Goal: Information Seeking & Learning: Compare options

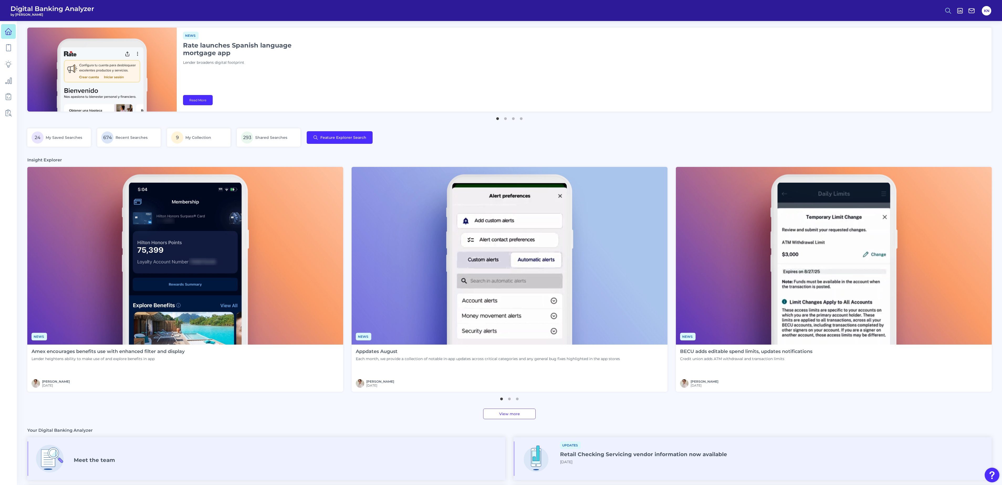
click at [945, 15] on button at bounding box center [948, 11] width 12 height 12
click at [942, 40] on button "Feature Explorer Search" at bounding box center [922, 37] width 63 height 13
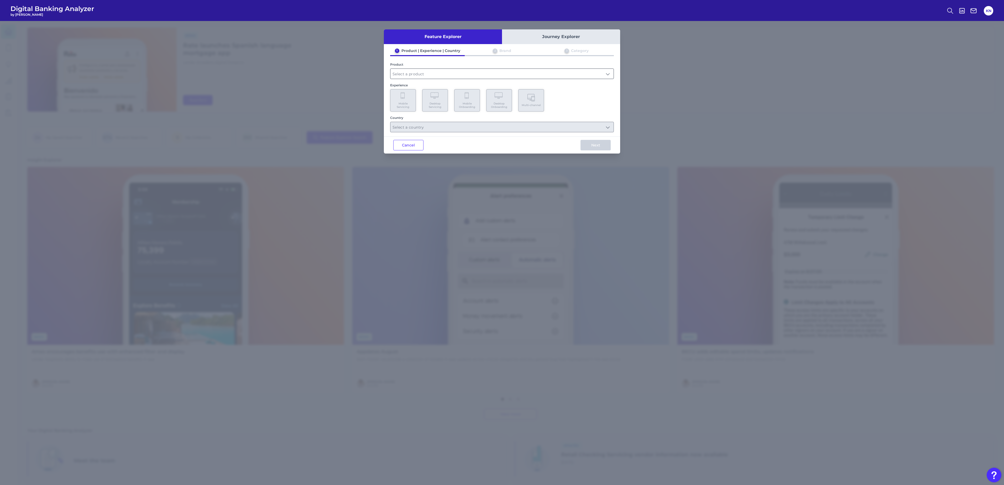
click at [535, 74] on input "text" at bounding box center [501, 74] width 223 height 10
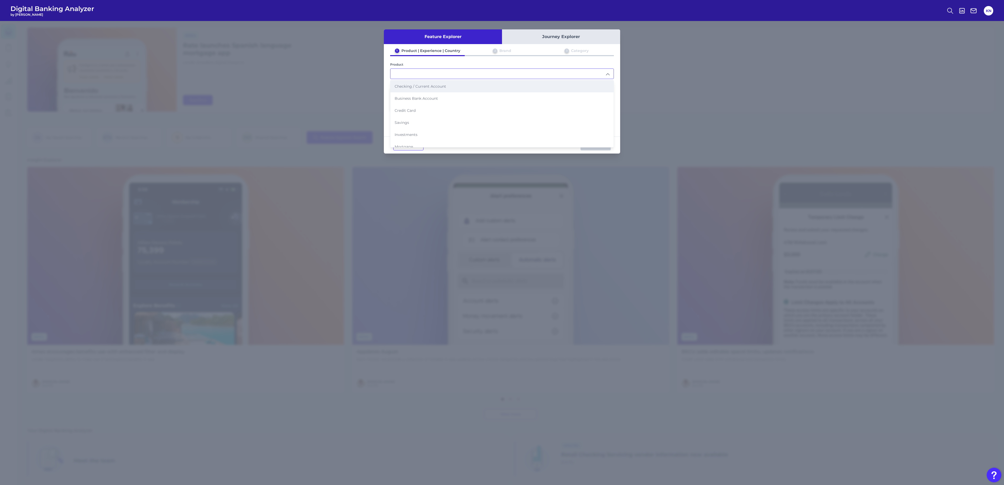
click at [441, 90] on li "Checking / Current Account" at bounding box center [501, 86] width 223 height 12
type input "Checking / Current Account"
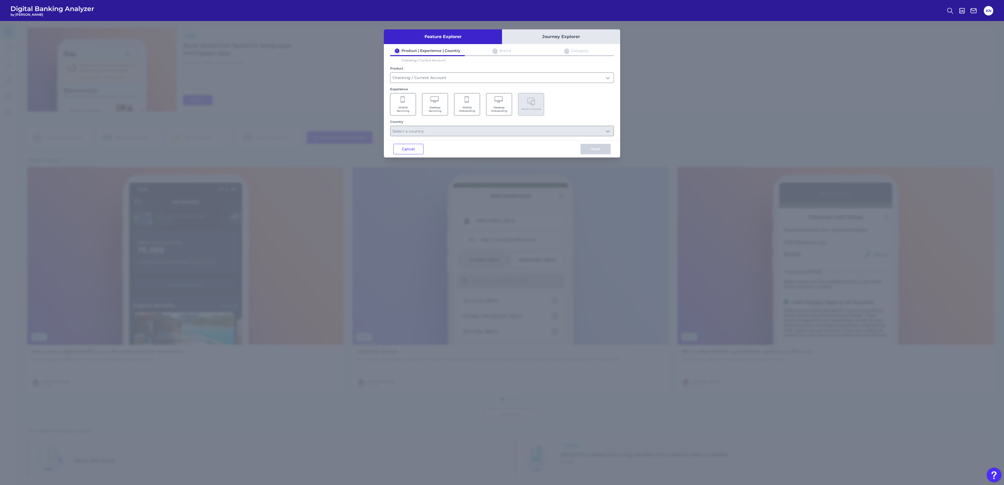
click at [411, 107] on span "Mobile Servicing" at bounding box center [403, 109] width 20 height 7
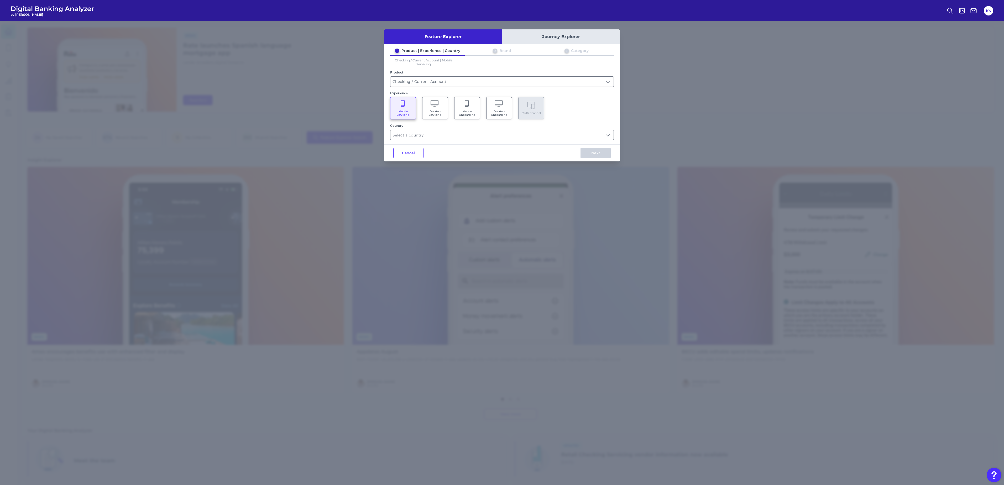
click at [413, 140] on input "text" at bounding box center [501, 135] width 223 height 10
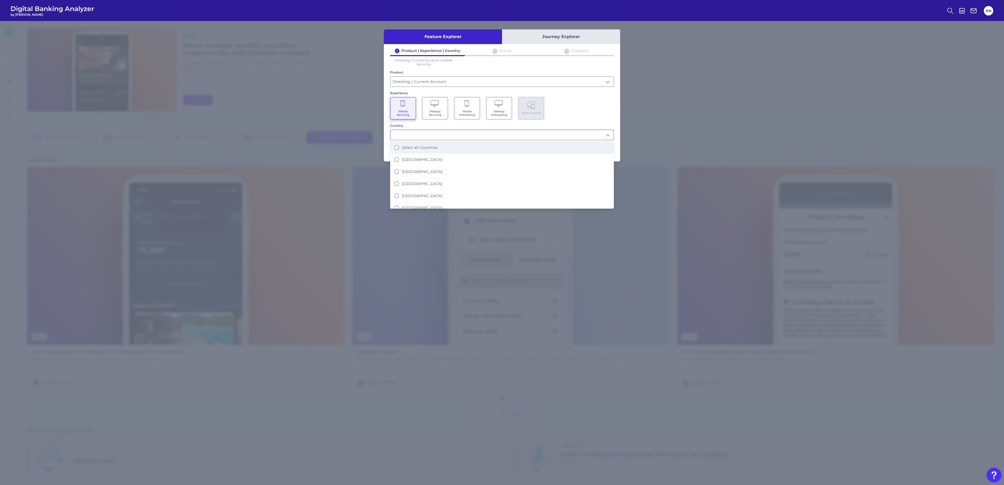
click at [424, 149] on label "Select all Countries" at bounding box center [419, 147] width 35 height 5
type input "Select all Countries"
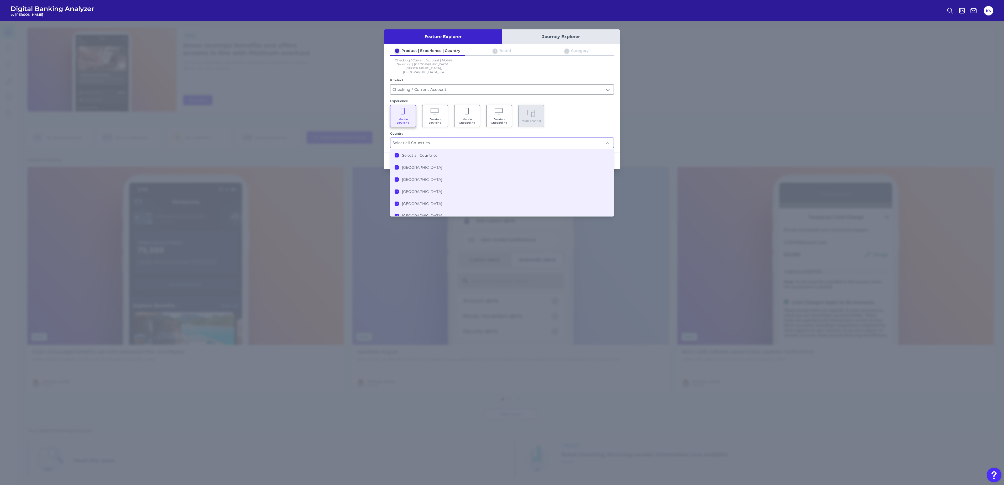
click at [558, 122] on div "1 Product | Experience | Country 2 Brand 3 Category Checking / Current Account …" at bounding box center [502, 98] width 236 height 100
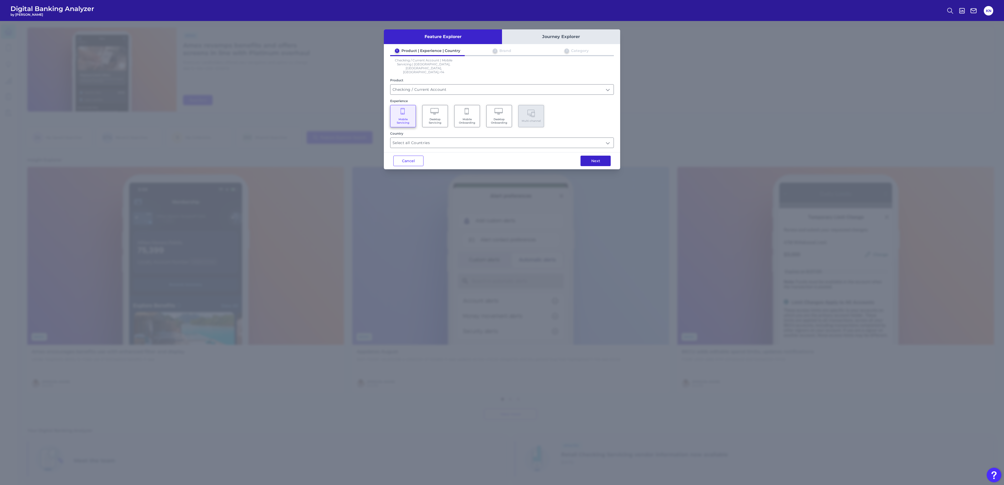
click at [594, 156] on button "Next" at bounding box center [595, 161] width 30 height 10
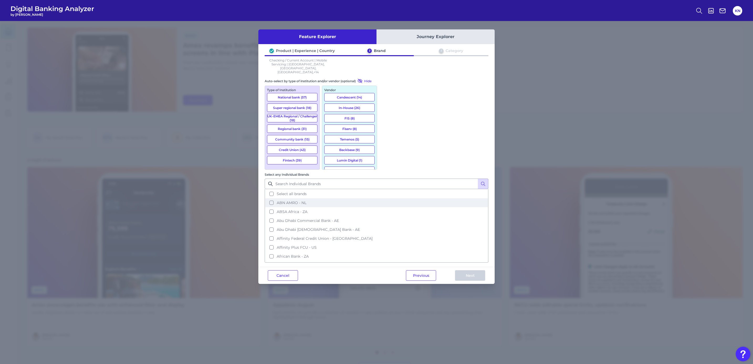
click at [306, 200] on span "ABN AMRO - NL" at bounding box center [292, 202] width 30 height 5
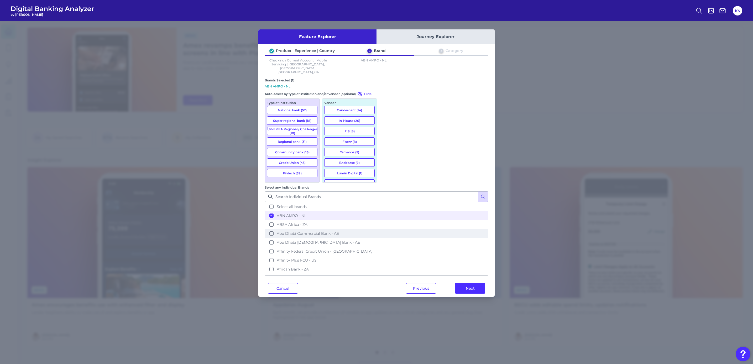
click at [339, 231] on span "Abu Dhabi Commercial Bank - AE" at bounding box center [308, 233] width 62 height 5
click at [360, 240] on span "Abu Dhabi Islamic Bank - AE" at bounding box center [318, 242] width 83 height 5
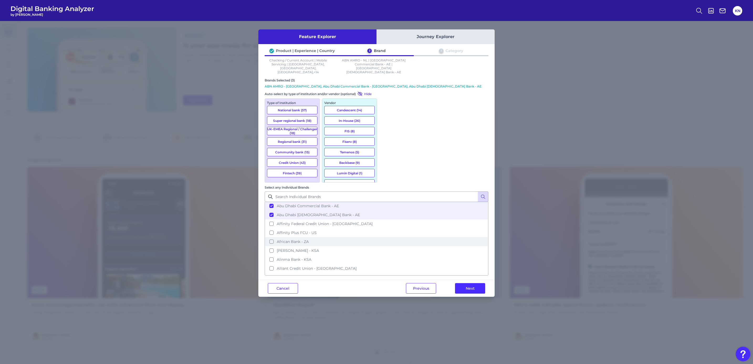
scroll to position [39, 0]
click at [420, 234] on button "[PERSON_NAME] - KSA" at bounding box center [376, 238] width 223 height 9
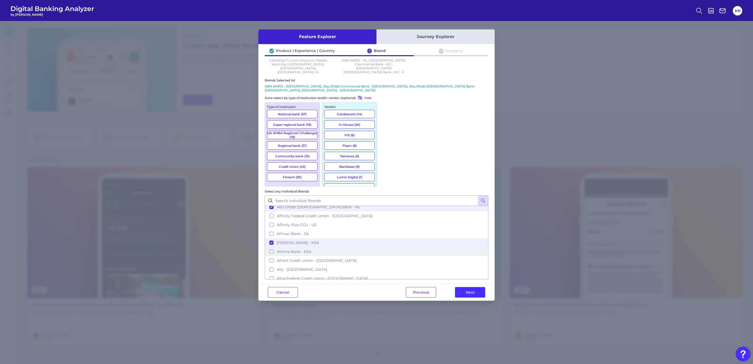
click at [311, 249] on span "Alinma Bank - KSA" at bounding box center [294, 251] width 35 height 5
click at [420, 265] on button "Ally - [GEOGRAPHIC_DATA]" at bounding box center [376, 269] width 223 height 9
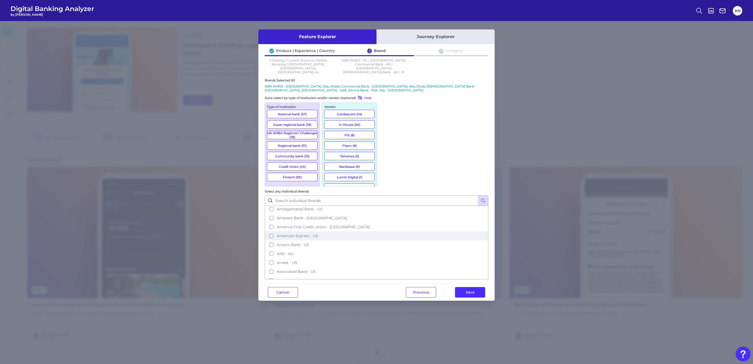
scroll to position [118, 0]
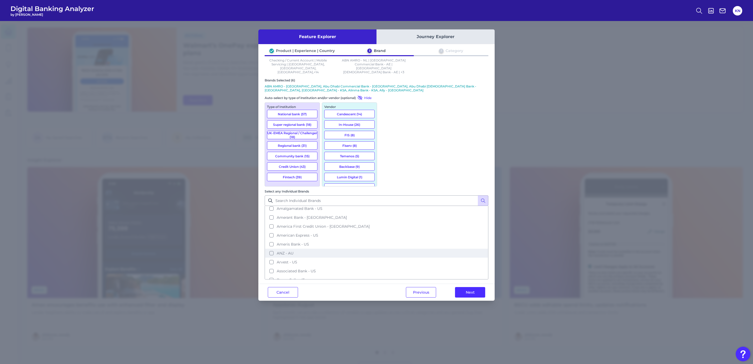
click at [417, 249] on button "ANZ - AU" at bounding box center [376, 253] width 223 height 9
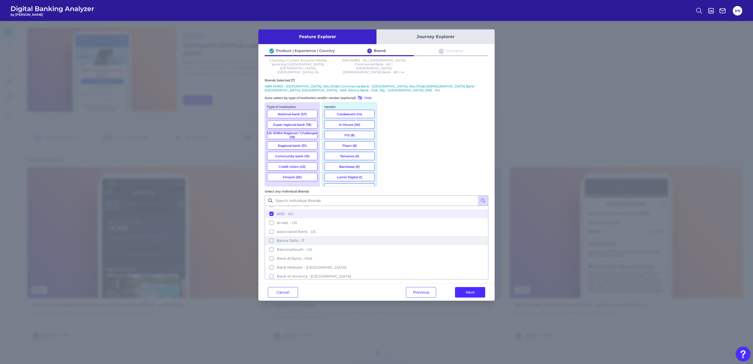
click at [417, 236] on button "Banca Sella - IT" at bounding box center [376, 240] width 223 height 9
click at [312, 256] on span "Bank AlJazira - KSA" at bounding box center [294, 258] width 35 height 5
click at [351, 274] on span "Bank of America - [GEOGRAPHIC_DATA]" at bounding box center [314, 276] width 74 height 5
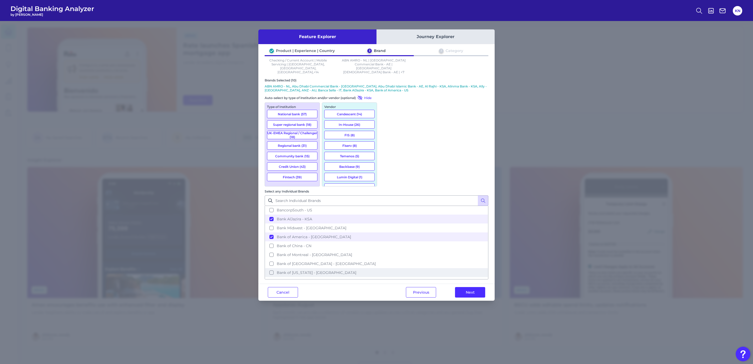
scroll to position [236, 0]
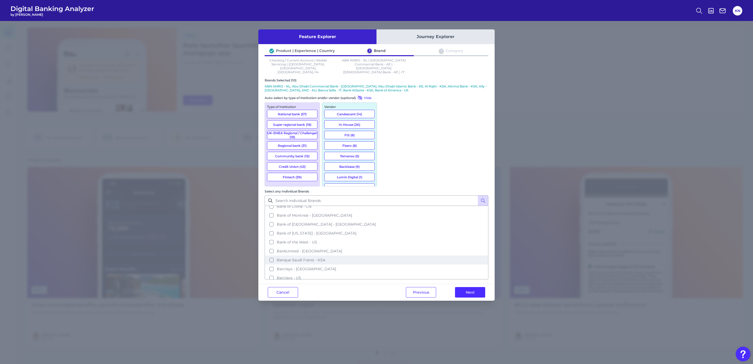
click at [325, 257] on span "Banque Saudi Fransi - KSA" at bounding box center [301, 259] width 49 height 5
click at [425, 264] on button "Barclays - [GEOGRAPHIC_DATA]" at bounding box center [376, 268] width 223 height 9
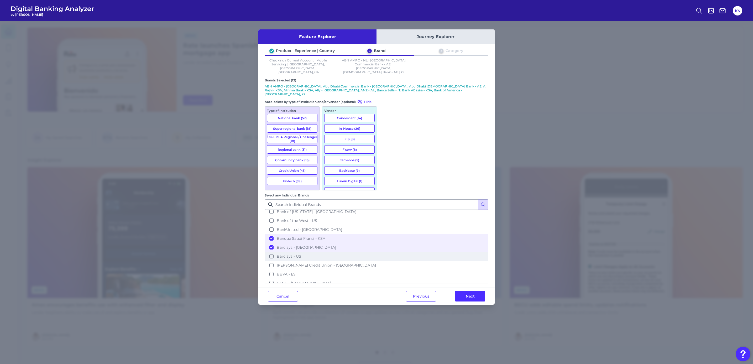
scroll to position [276, 0]
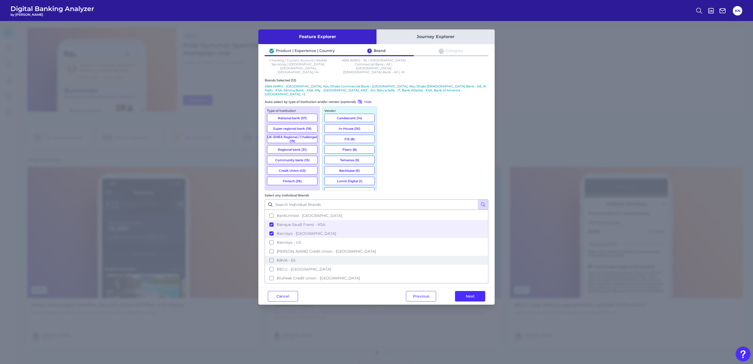
click at [420, 256] on button "BBVA - ES" at bounding box center [376, 260] width 223 height 9
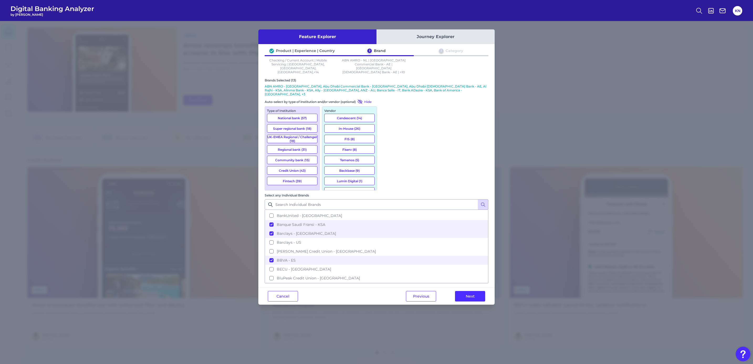
click at [426, 282] on button "BMO - [GEOGRAPHIC_DATA]" at bounding box center [376, 286] width 223 height 9
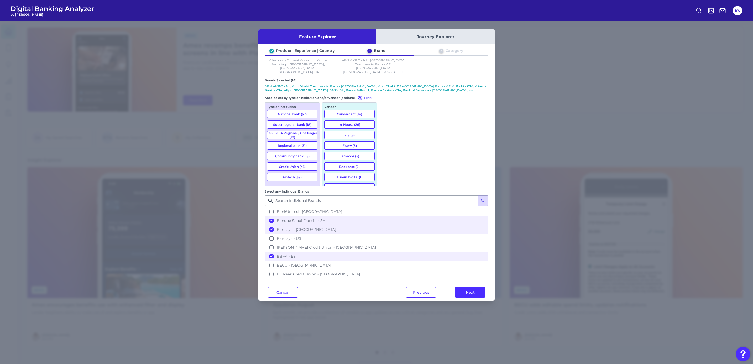
click at [429, 287] on button "BNP Paribas - FR" at bounding box center [376, 291] width 223 height 9
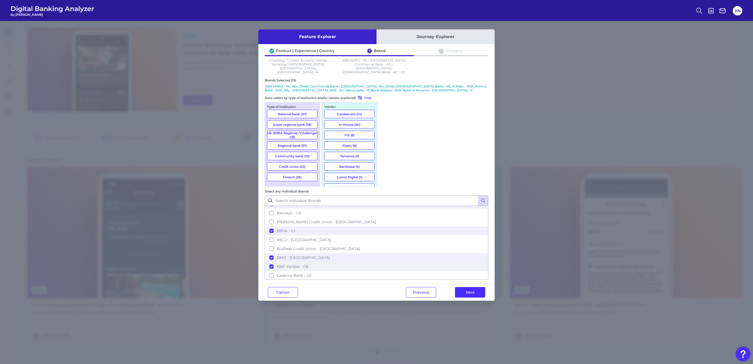
scroll to position [315, 0]
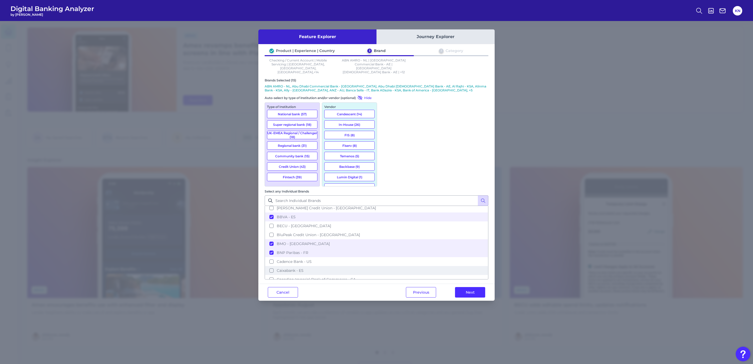
click at [428, 266] on button "Caixabank - ES" at bounding box center [376, 270] width 223 height 9
click at [427, 284] on button "Capital One - US" at bounding box center [376, 288] width 223 height 9
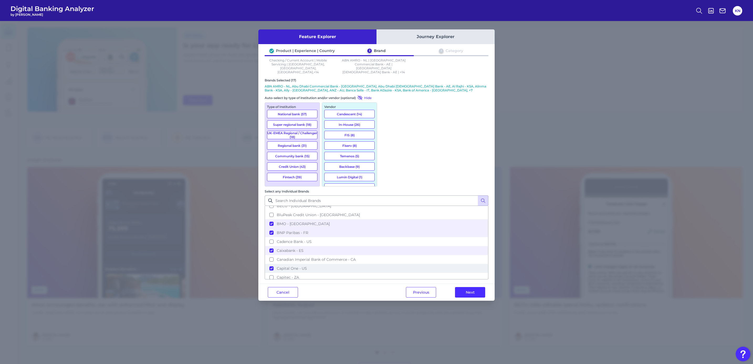
scroll to position [354, 0]
click at [422, 262] on button "Cash App - US" at bounding box center [376, 266] width 223 height 9
click at [429, 271] on button "Cathay Bank - US" at bounding box center [376, 275] width 223 height 9
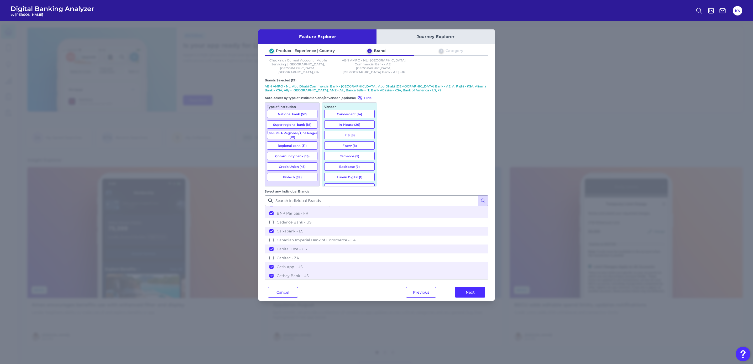
click at [431, 289] on button "Chase - [GEOGRAPHIC_DATA]" at bounding box center [376, 293] width 223 height 9
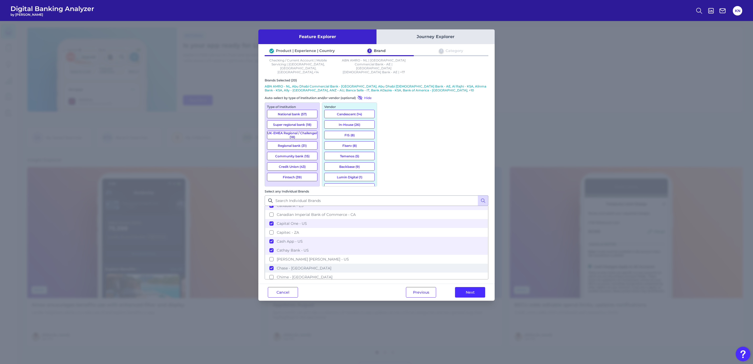
scroll to position [394, 0]
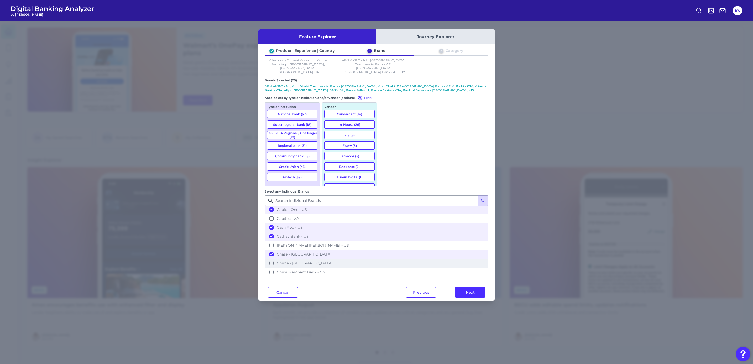
click at [428, 259] on button "Chime - [GEOGRAPHIC_DATA]" at bounding box center [376, 263] width 223 height 9
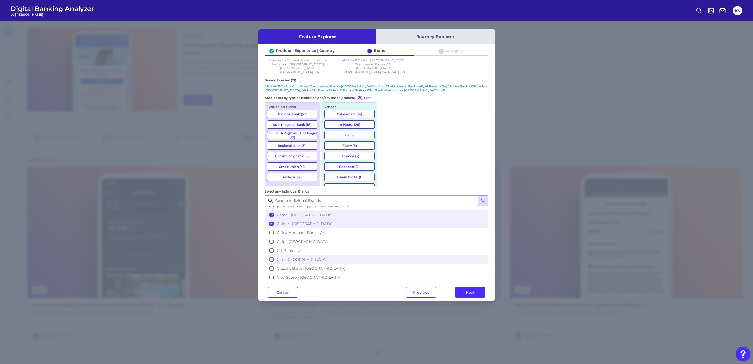
click at [424, 255] on button "Citi - [GEOGRAPHIC_DATA]" at bounding box center [376, 259] width 223 height 9
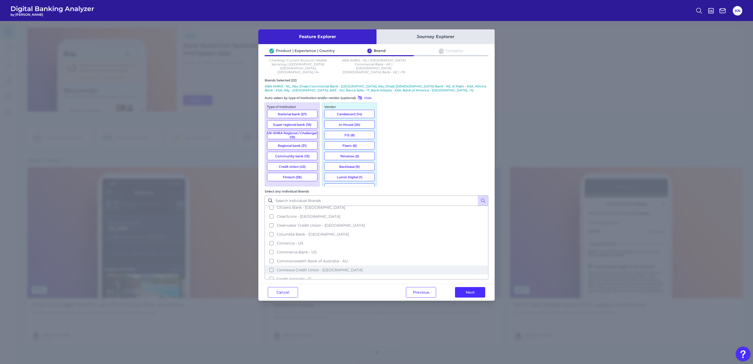
scroll to position [512, 0]
click at [430, 256] on button "Credit Agricole - IT" at bounding box center [376, 260] width 223 height 9
click at [420, 262] on button "[PERSON_NAME] - US" at bounding box center [376, 266] width 223 height 9
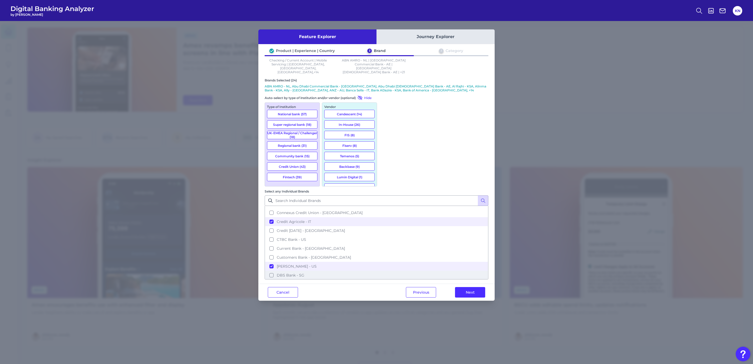
click at [424, 271] on button "DBS Bank - SG" at bounding box center [376, 275] width 223 height 9
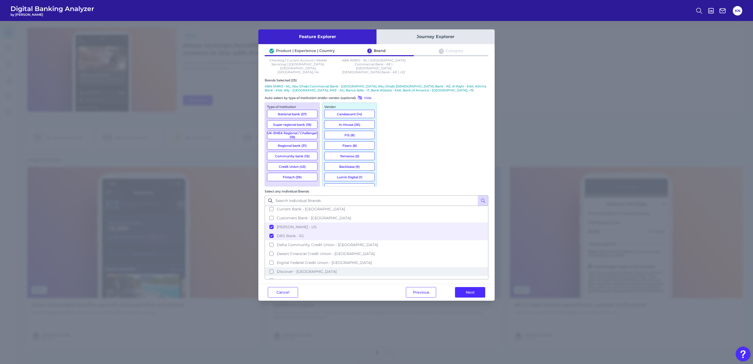
click at [425, 267] on button "Discover - [GEOGRAPHIC_DATA]" at bounding box center [376, 271] width 223 height 9
click at [431, 276] on button "Discovery Bank - ZA" at bounding box center [376, 280] width 223 height 9
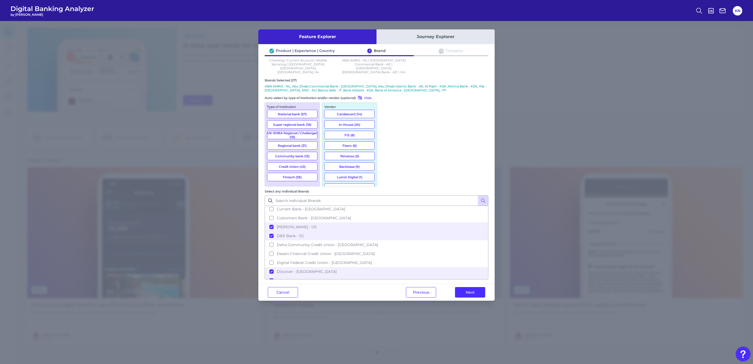
scroll to position [630, 0]
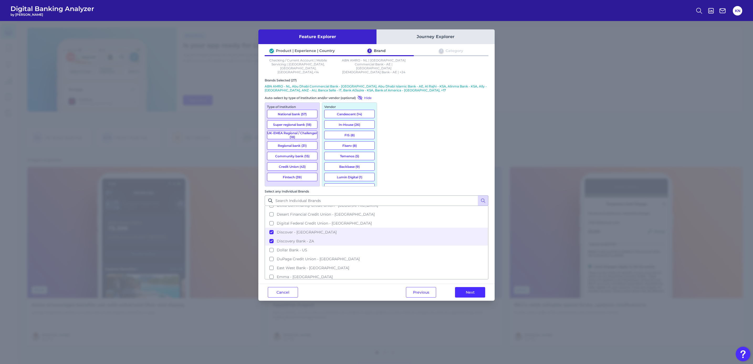
click at [430, 281] on button "ENBD X - AE" at bounding box center [376, 285] width 223 height 9
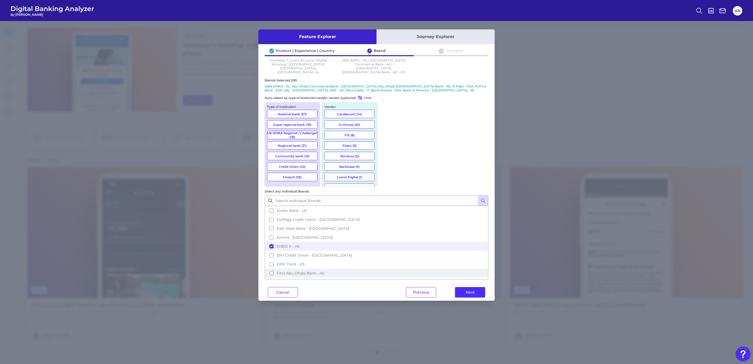
click at [324, 271] on span "First Abu Dhabi Bank - AE" at bounding box center [301, 273] width 48 height 5
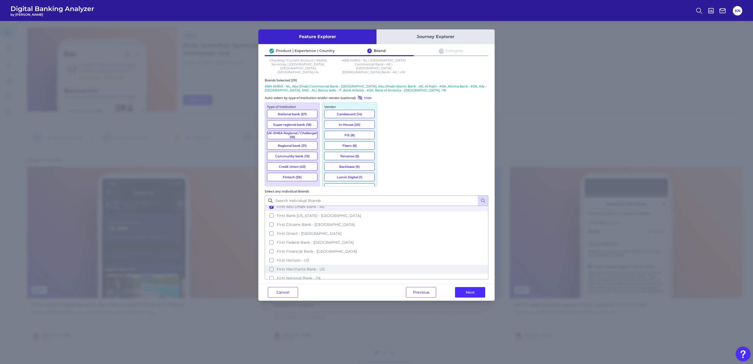
scroll to position [748, 0]
drag, startPoint x: 425, startPoint y: 135, endPoint x: 409, endPoint y: 152, distance: 23.1
click at [409, 279] on button "[PERSON_NAME] - IT" at bounding box center [376, 283] width 223 height 9
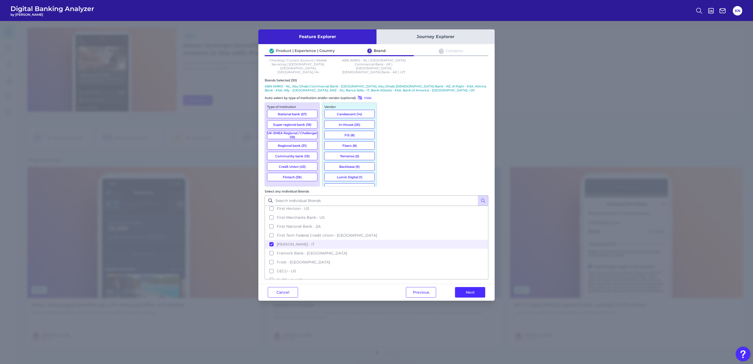
scroll to position [827, 0]
click at [421, 281] on button "HSBC - [GEOGRAPHIC_DATA]" at bounding box center [376, 285] width 223 height 9
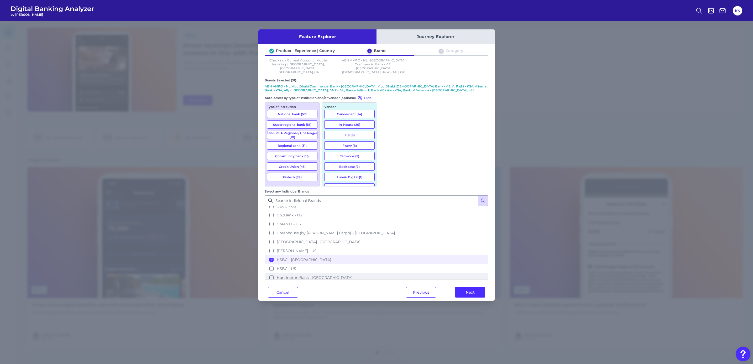
scroll to position [866, 0]
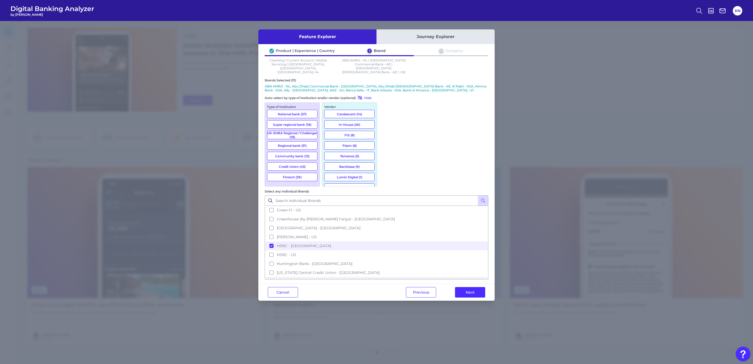
click at [418, 277] on button "Illimity - IT" at bounding box center [376, 281] width 223 height 9
click at [421, 286] on button "ING Bank - PL" at bounding box center [376, 290] width 223 height 9
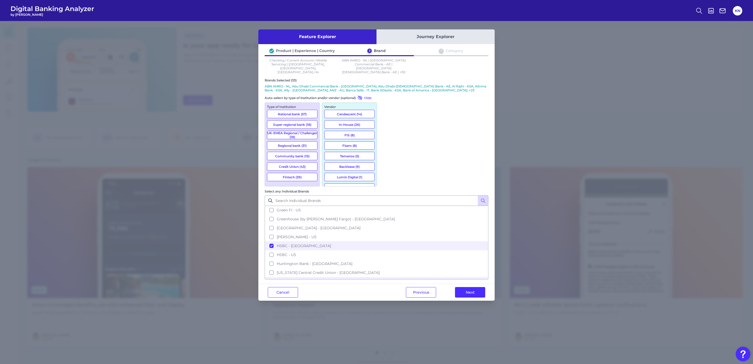
click at [313, 297] on span "Intesa SanPaolo - IT" at bounding box center [295, 299] width 36 height 5
click at [434, 273] on button "[PERSON_NAME] [PERSON_NAME] - [GEOGRAPHIC_DATA]" at bounding box center [376, 277] width 223 height 9
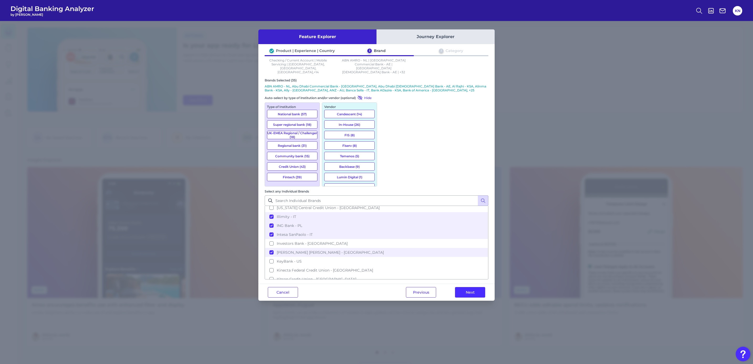
scroll to position [945, 0]
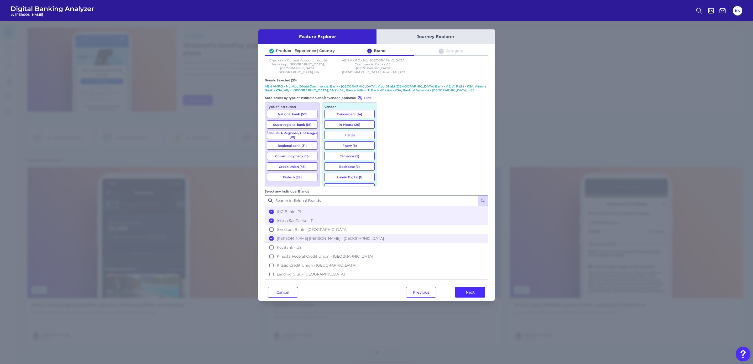
click at [431, 287] on button "Lloyds Bank - [GEOGRAPHIC_DATA]" at bounding box center [376, 291] width 223 height 9
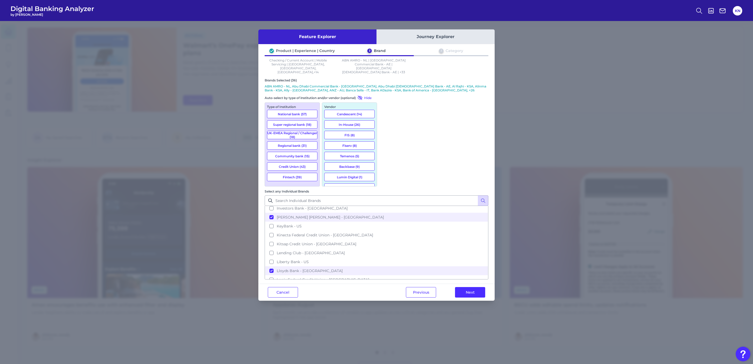
scroll to position [984, 0]
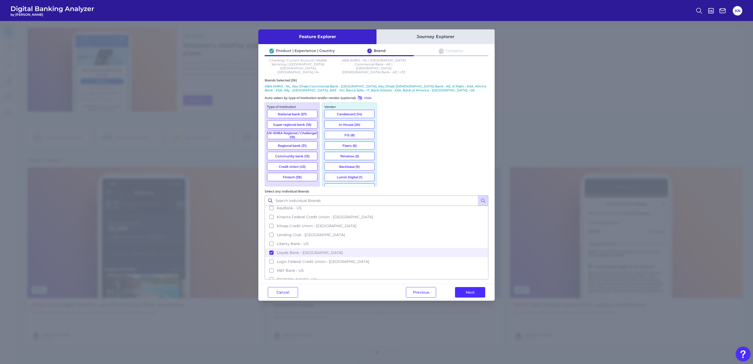
click at [431, 293] on button "Mashreqbank - AE" at bounding box center [376, 297] width 223 height 9
click at [432, 302] on button "mBank - PL" at bounding box center [376, 306] width 223 height 9
click at [432, 311] on button "[GEOGRAPHIC_DATA] - IT" at bounding box center [376, 315] width 223 height 9
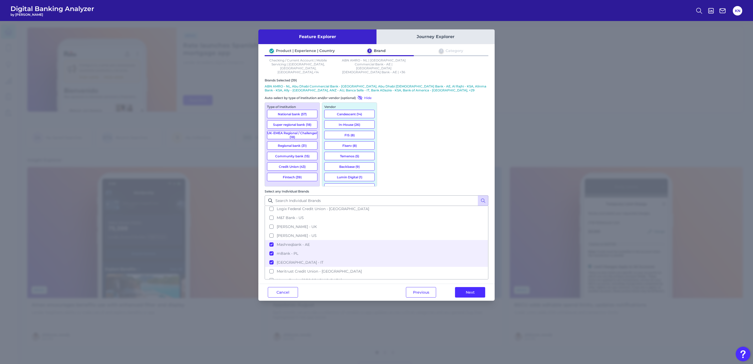
scroll to position [1024, 0]
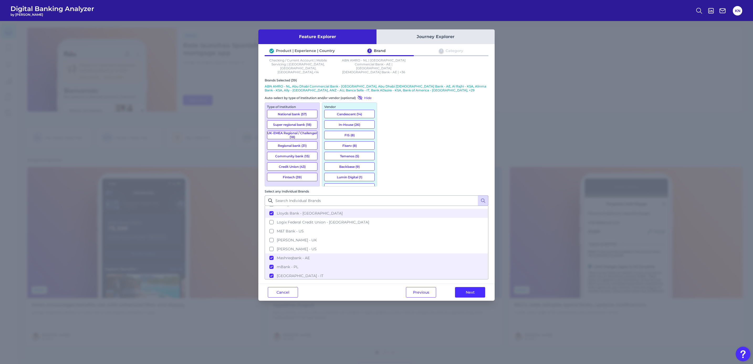
click at [432, 289] on button "Metro Bank - [GEOGRAPHIC_DATA]" at bounding box center [376, 293] width 223 height 9
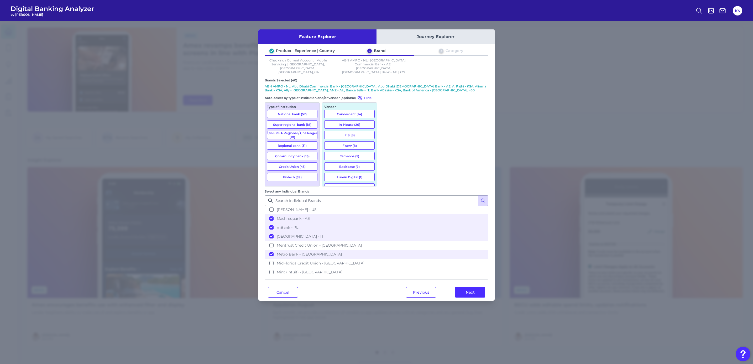
click at [434, 294] on button "[PERSON_NAME] - [GEOGRAPHIC_DATA]" at bounding box center [376, 298] width 223 height 9
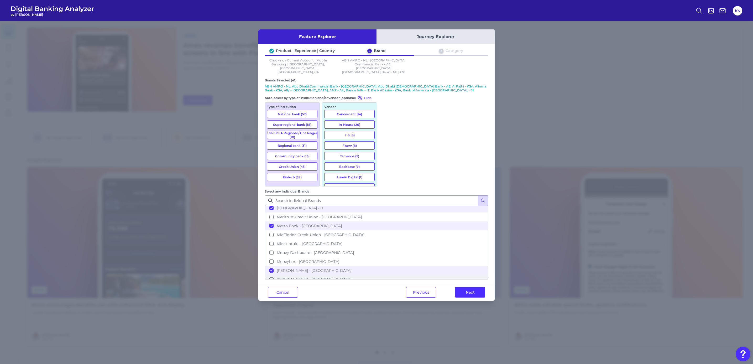
scroll to position [1102, 0]
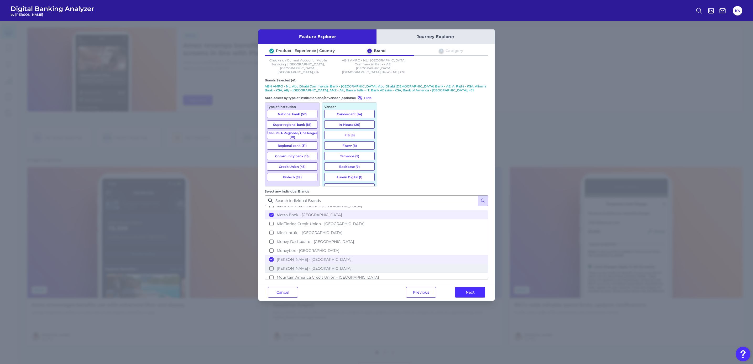
click at [425, 264] on button "[PERSON_NAME] - [GEOGRAPHIC_DATA]" at bounding box center [376, 268] width 223 height 9
click at [423, 291] on button "N26 - DE" at bounding box center [376, 295] width 223 height 9
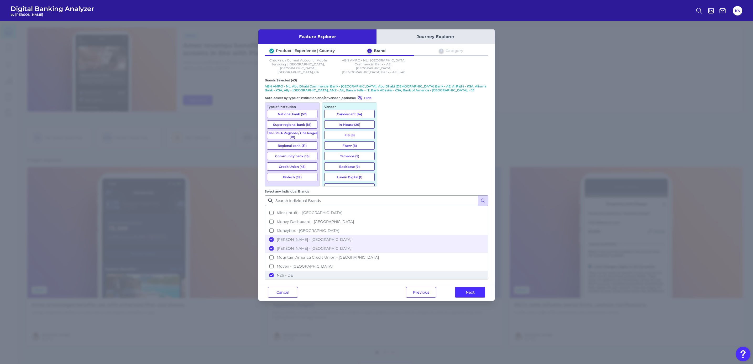
scroll to position [1142, 0]
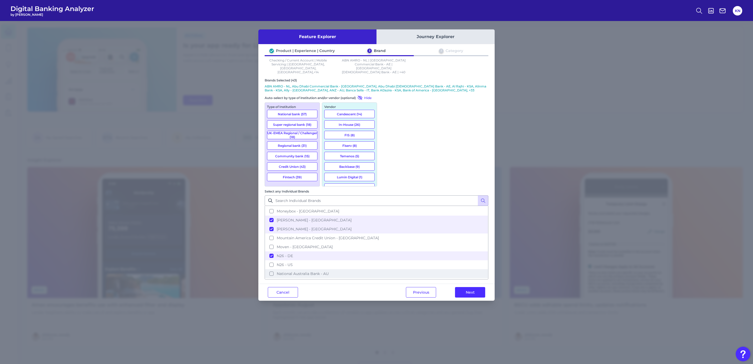
click at [420, 269] on button "National Australia Bank - AU" at bounding box center [376, 273] width 223 height 9
click at [424, 278] on button "Nationwide Building Society - UK" at bounding box center [376, 282] width 223 height 9
click at [425, 287] on button "NatWest - [GEOGRAPHIC_DATA]" at bounding box center [376, 291] width 223 height 9
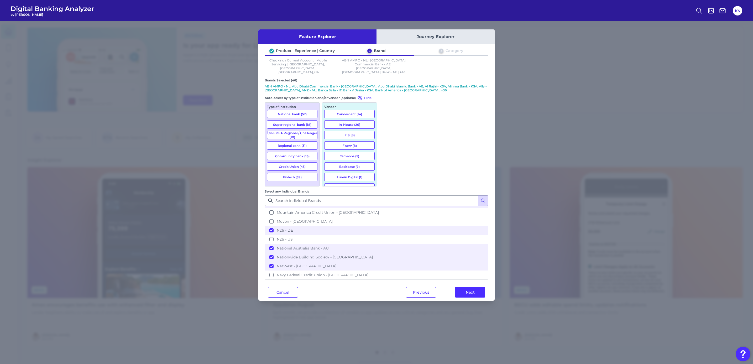
scroll to position [1181, 0]
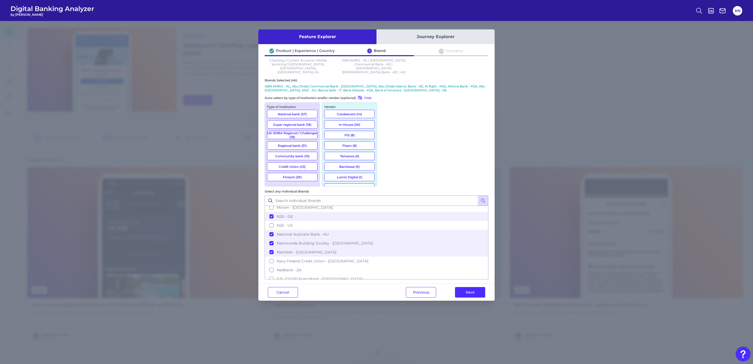
click at [423, 310] on button "Nubank - BR" at bounding box center [376, 314] width 223 height 9
click at [424, 319] on button "OCBC - SG" at bounding box center [376, 323] width 223 height 9
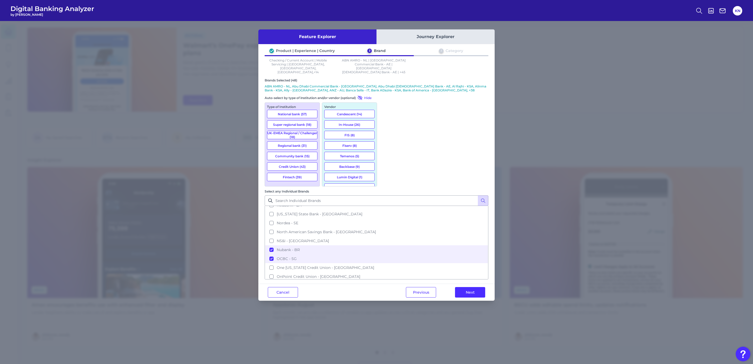
scroll to position [1260, 0]
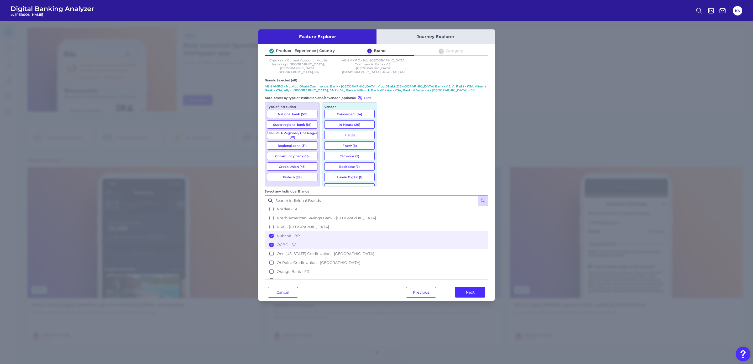
click at [430, 320] on button "PNC Bank - US" at bounding box center [376, 324] width 223 height 9
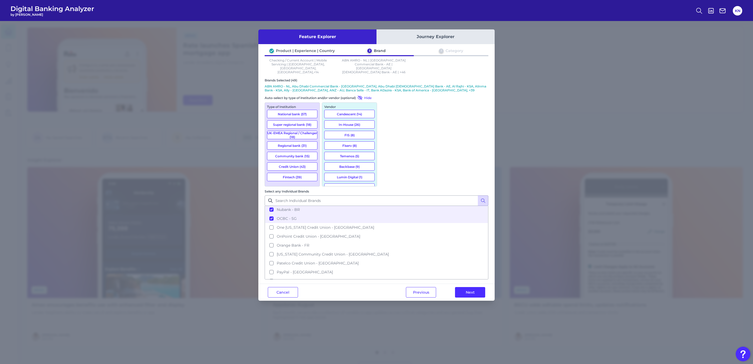
scroll to position [1299, 0]
click at [433, 317] on button "Rabobank - NL" at bounding box center [376, 321] width 223 height 9
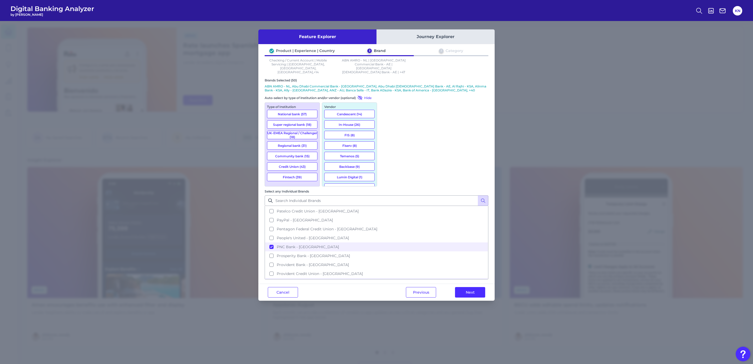
scroll to position [1339, 0]
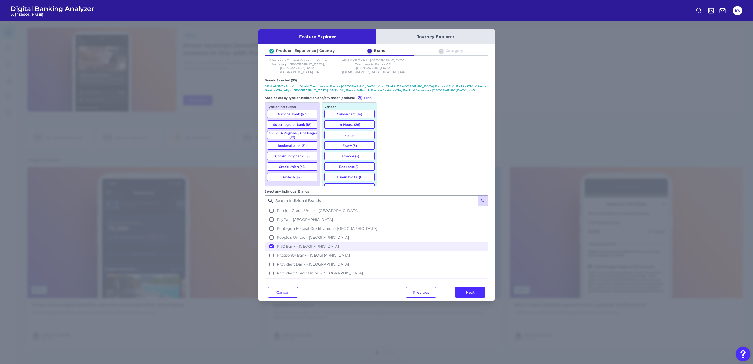
click at [428, 313] on button "Revolut - [GEOGRAPHIC_DATA]" at bounding box center [376, 317] width 223 height 9
click at [429, 322] on button "Revolut - US" at bounding box center [376, 326] width 223 height 9
click at [424, 301] on button "Riyad - KSA" at bounding box center [376, 305] width 223 height 9
click at [363, 329] on span "Royal Bank of Scotland - UK" at bounding box center [320, 331] width 86 height 5
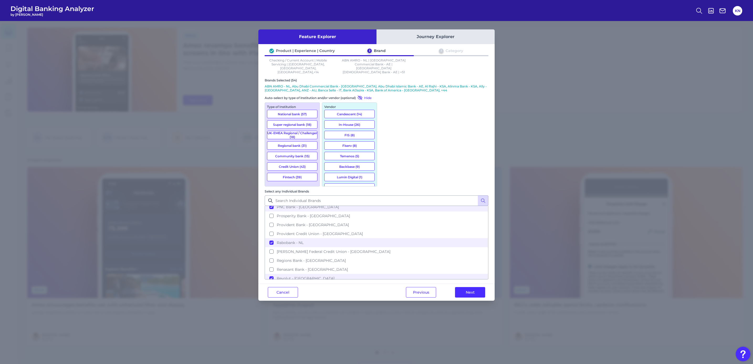
click at [363, 329] on span "Royal Bank of Scotland - UK" at bounding box center [320, 331] width 86 height 5
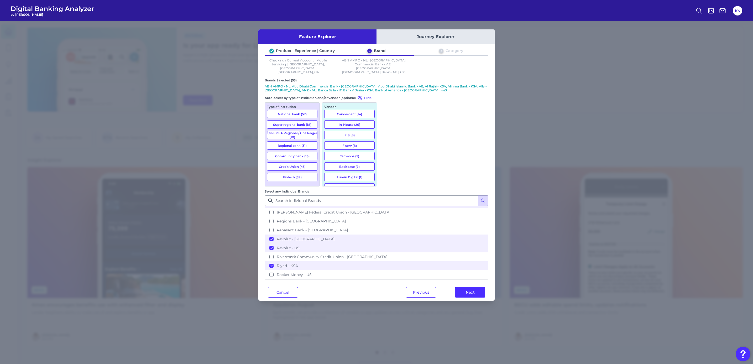
click at [425, 306] on button "[PERSON_NAME] - KSA" at bounding box center [376, 310] width 223 height 9
click at [423, 324] on button "Santander - ES" at bounding box center [376, 328] width 223 height 9
click at [423, 333] on button "Santander - [GEOGRAPHIC_DATA]" at bounding box center [376, 337] width 223 height 9
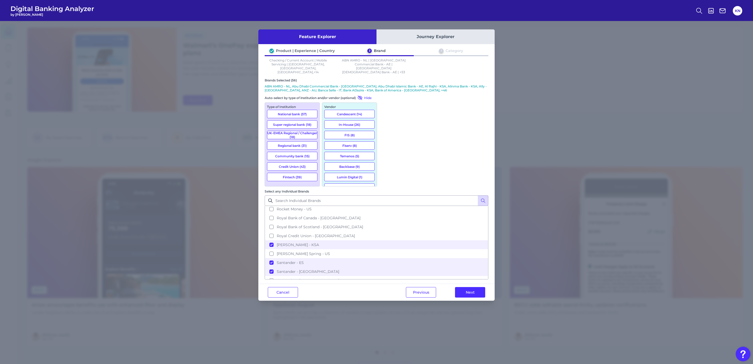
scroll to position [1496, 0]
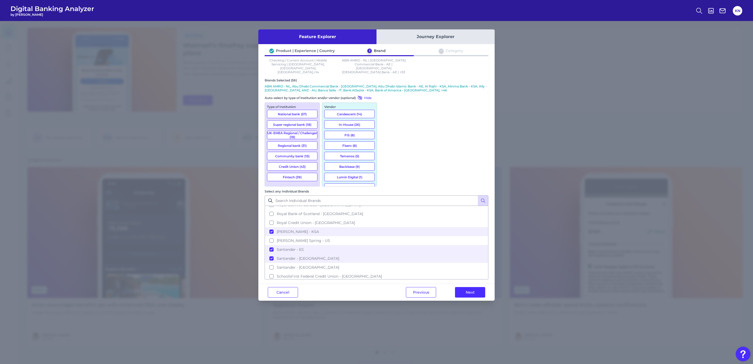
click at [427, 307] on button "Simple Bank - US" at bounding box center [376, 311] width 223 height 9
click at [427, 316] on button "SNB - KSA" at bounding box center [376, 320] width 223 height 9
click at [316, 336] on span "Societe Generale - FR" at bounding box center [296, 338] width 39 height 5
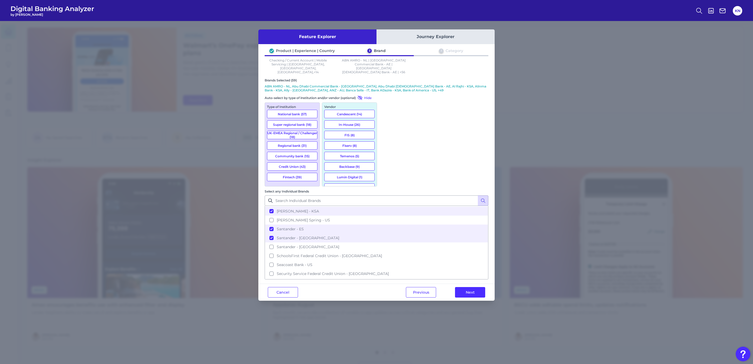
scroll to position [1536, 0]
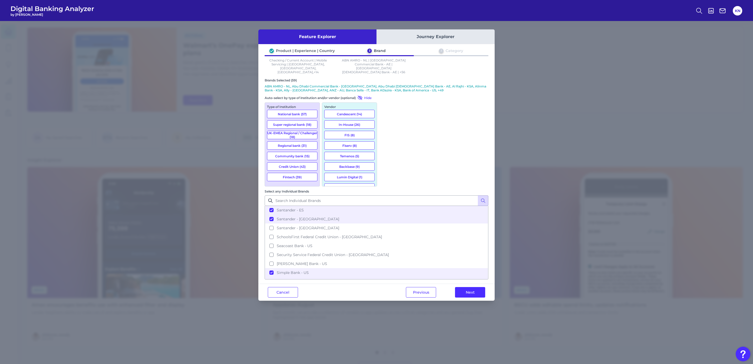
click at [414, 304] on button "SoFi - US" at bounding box center [376, 308] width 223 height 9
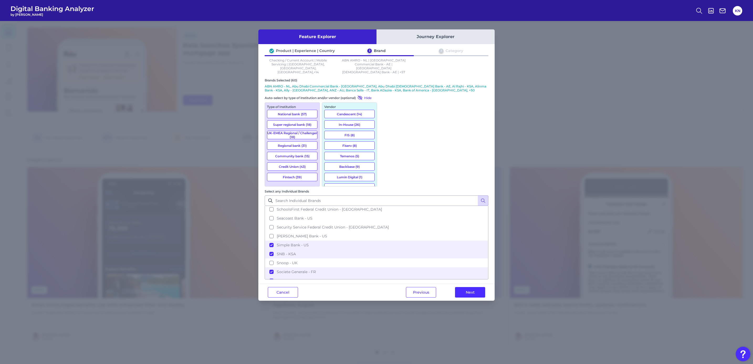
scroll to position [1575, 0]
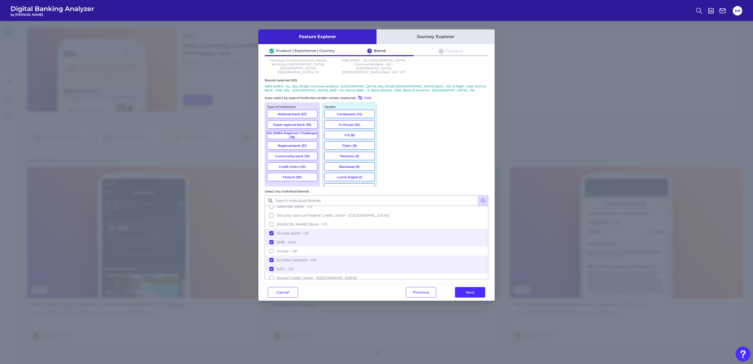
click at [312, 302] on span "Standard Bank - ZA" at bounding box center [295, 304] width 36 height 5
click at [425, 309] on button "Starling Bank - UK" at bounding box center [376, 313] width 223 height 9
click at [424, 318] on button "STC Pay - KSA" at bounding box center [376, 322] width 223 height 9
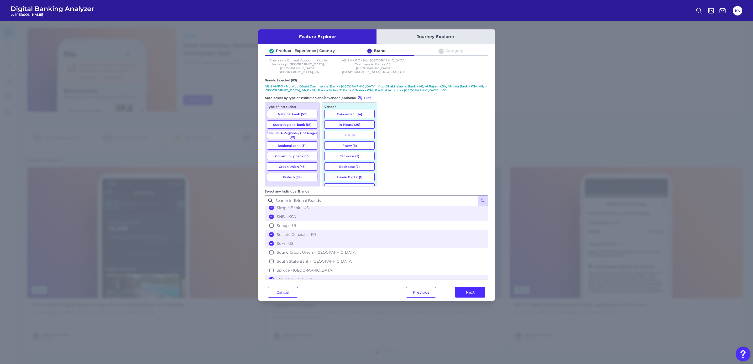
scroll to position [1614, 0]
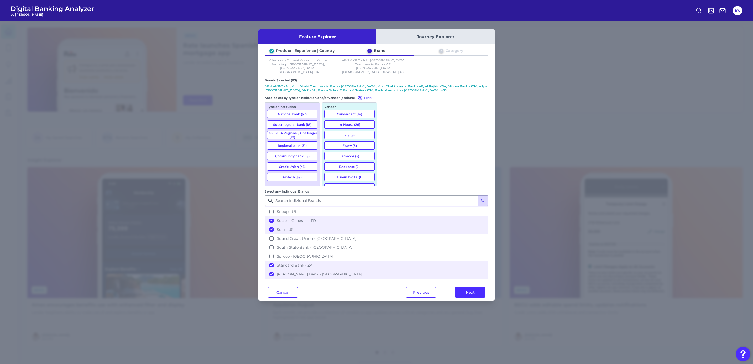
click at [432, 332] on button "TD Bank - US" at bounding box center [376, 336] width 223 height 9
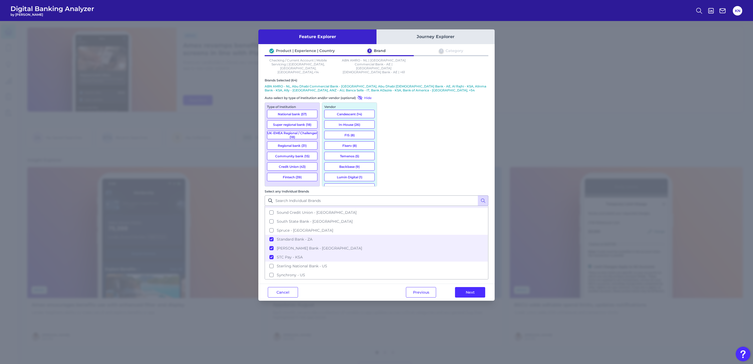
scroll to position [1654, 0]
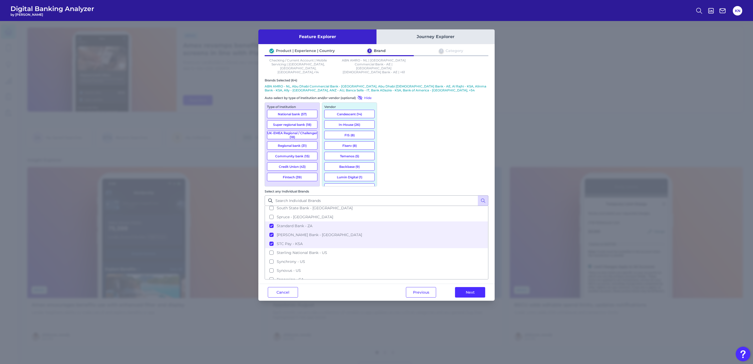
click at [338, 339] on span "The Saudi Investment Bank - KSA" at bounding box center [307, 341] width 61 height 5
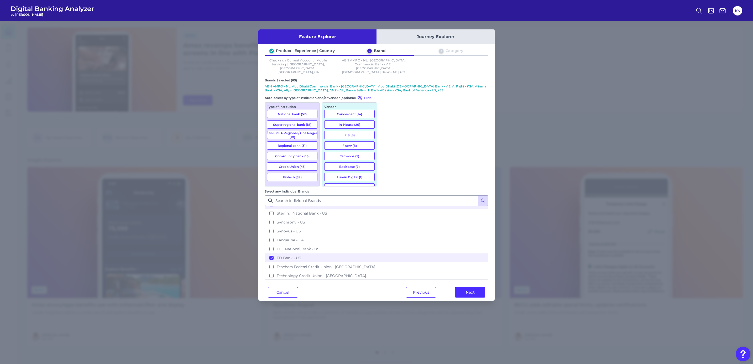
click at [431, 325] on button "Truist - US" at bounding box center [376, 329] width 223 height 9
click at [431, 334] on button "Trust Bank - SG" at bounding box center [376, 338] width 223 height 9
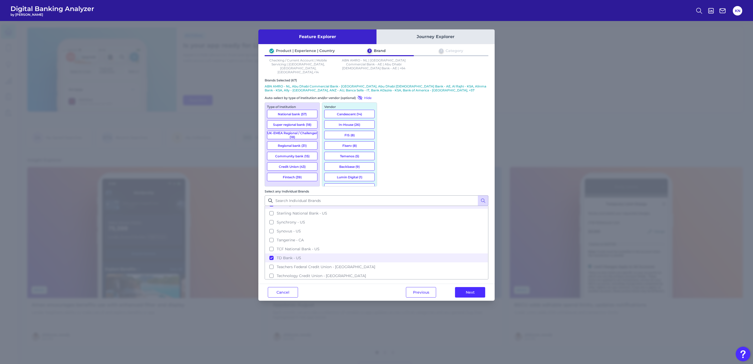
click at [432, 351] on button "TSB Bank - UK" at bounding box center [376, 355] width 223 height 9
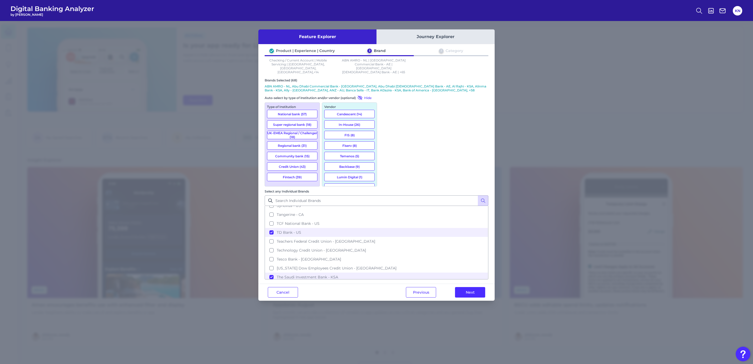
scroll to position [1732, 0]
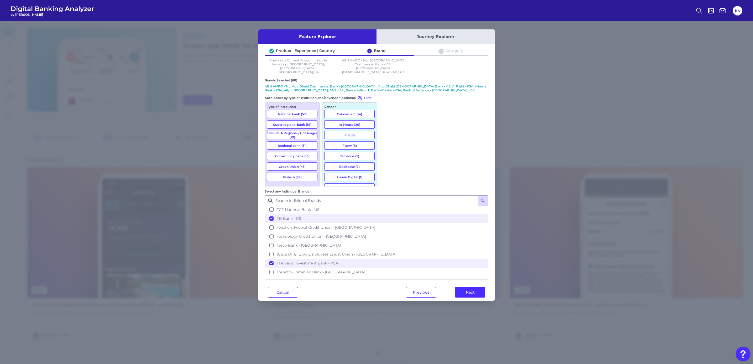
click at [429, 312] on button "TSB Bank - UK" at bounding box center [376, 316] width 223 height 9
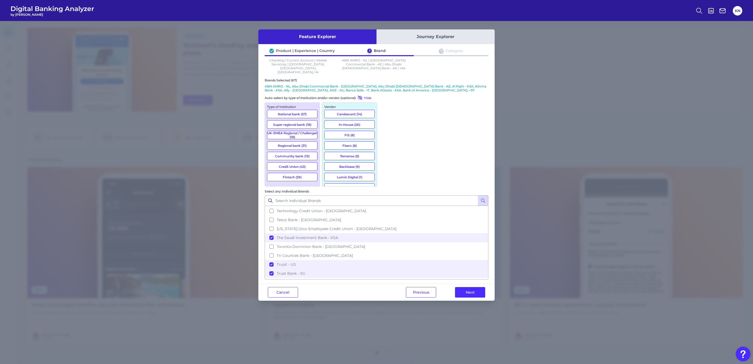
scroll to position [1772, 0]
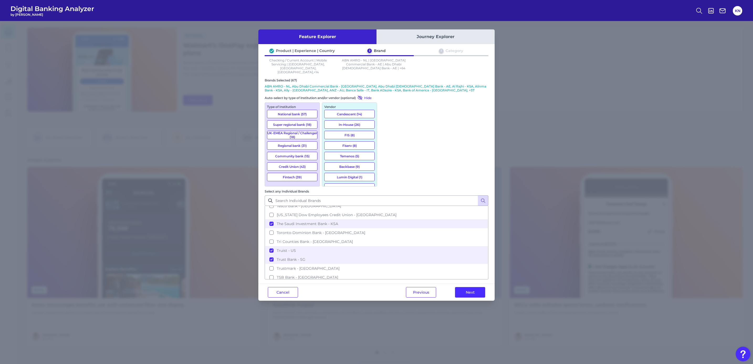
click at [430, 353] on button "UOB - SG" at bounding box center [376, 357] width 223 height 9
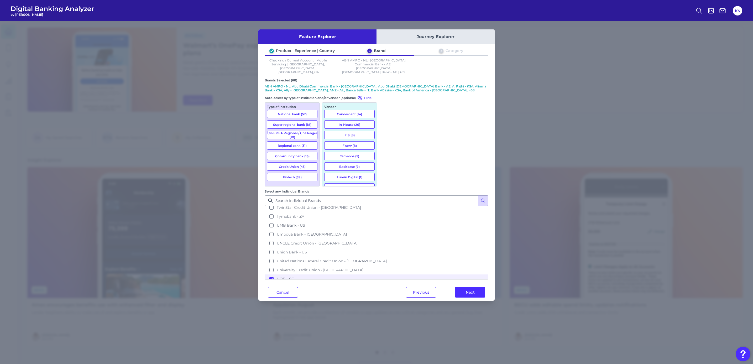
scroll to position [1811, 0]
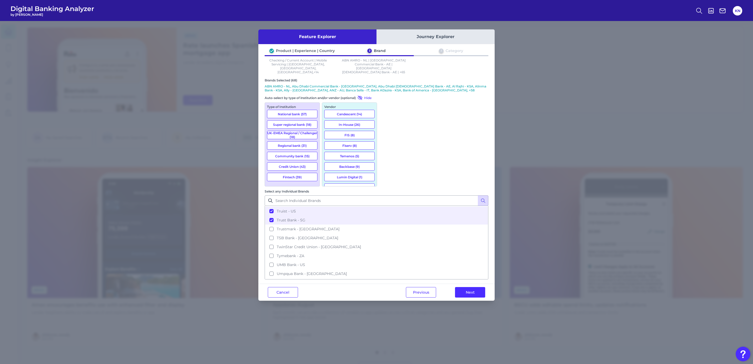
click at [426, 323] on button "US Bank - US" at bounding box center [376, 327] width 223 height 9
click at [429, 332] on button "USAA - [GEOGRAPHIC_DATA]" at bounding box center [376, 336] width 223 height 9
click at [424, 355] on button "[PERSON_NAME] Fargo - [GEOGRAPHIC_DATA]" at bounding box center [376, 359] width 223 height 9
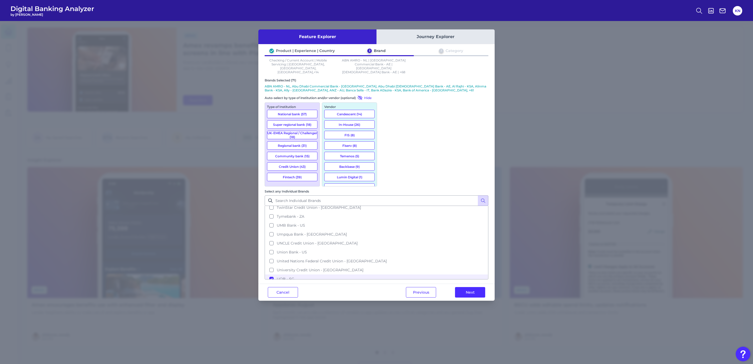
scroll to position [1890, 0]
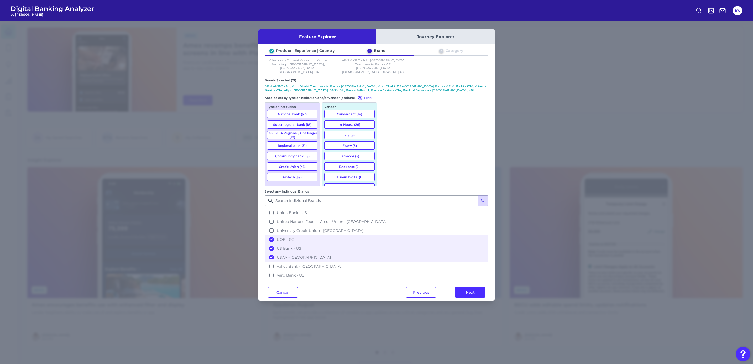
click at [422, 333] on button "Westpac - AU" at bounding box center [376, 337] width 223 height 9
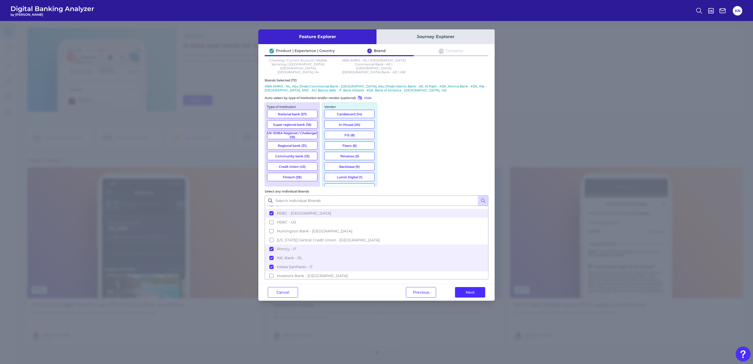
scroll to position [913, 0]
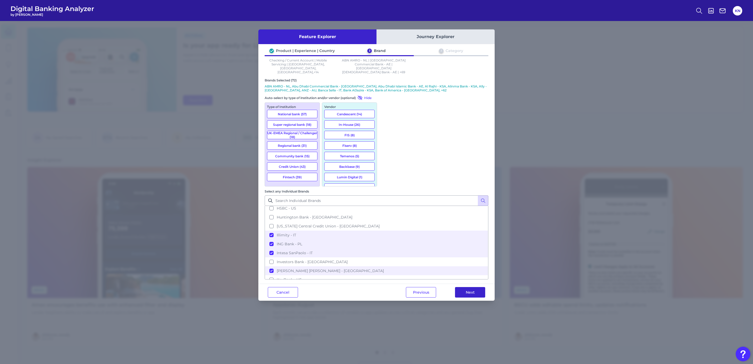
click at [469, 287] on button "Next" at bounding box center [470, 292] width 30 height 10
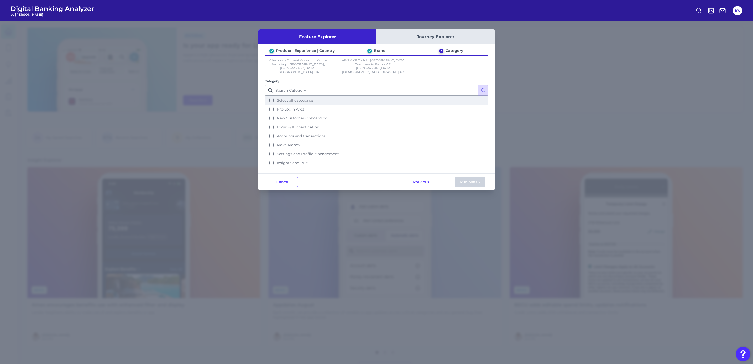
click at [337, 97] on button "Select all categories" at bounding box center [376, 100] width 223 height 9
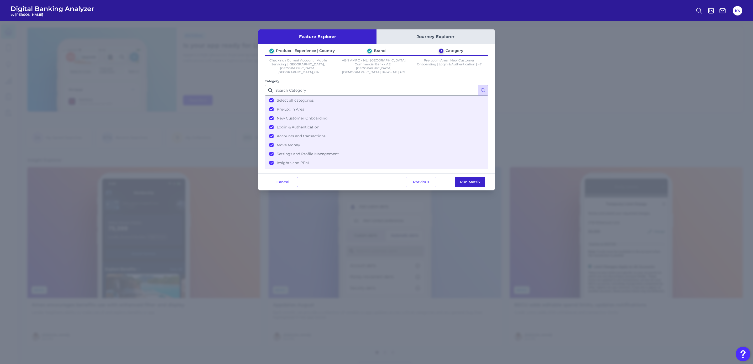
click at [470, 177] on button "Run Matrix" at bounding box center [470, 182] width 30 height 10
